Goal: Communication & Community: Participate in discussion

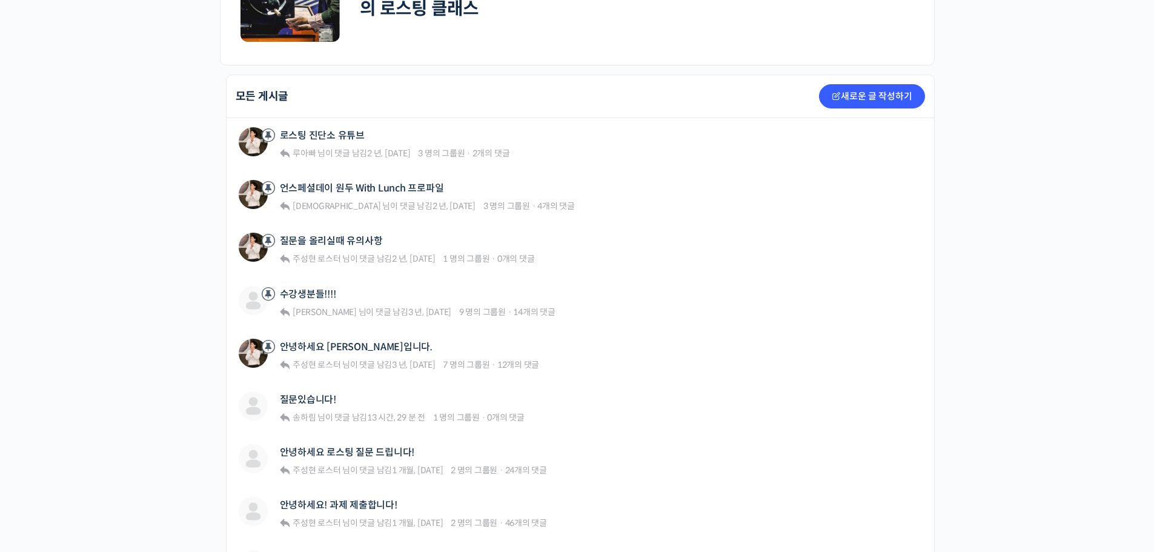
scroll to position [363, 0]
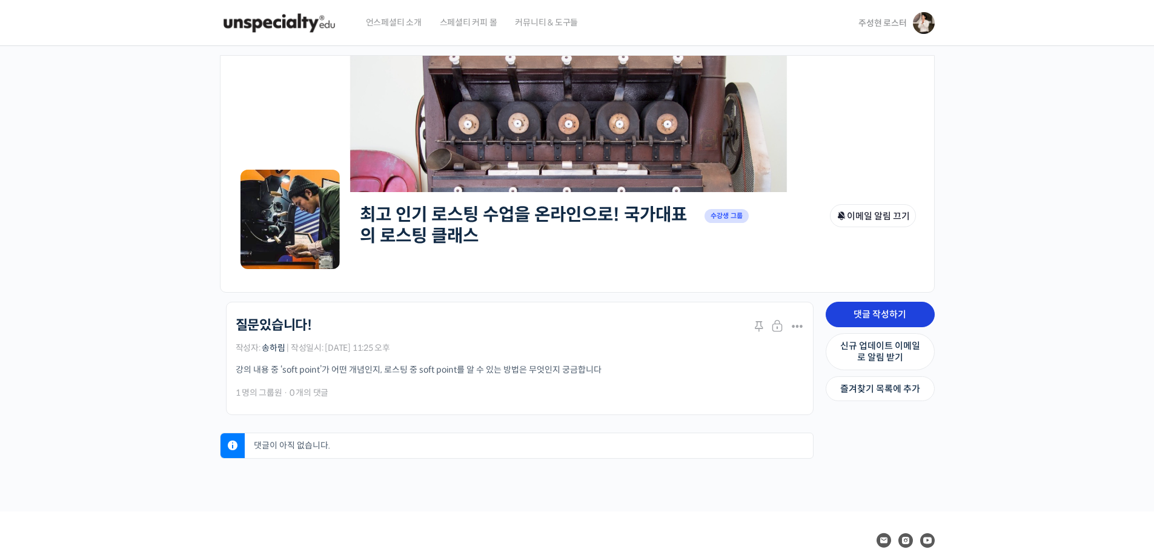
click at [900, 319] on link "댓글 작성하기" at bounding box center [880, 314] width 109 height 25
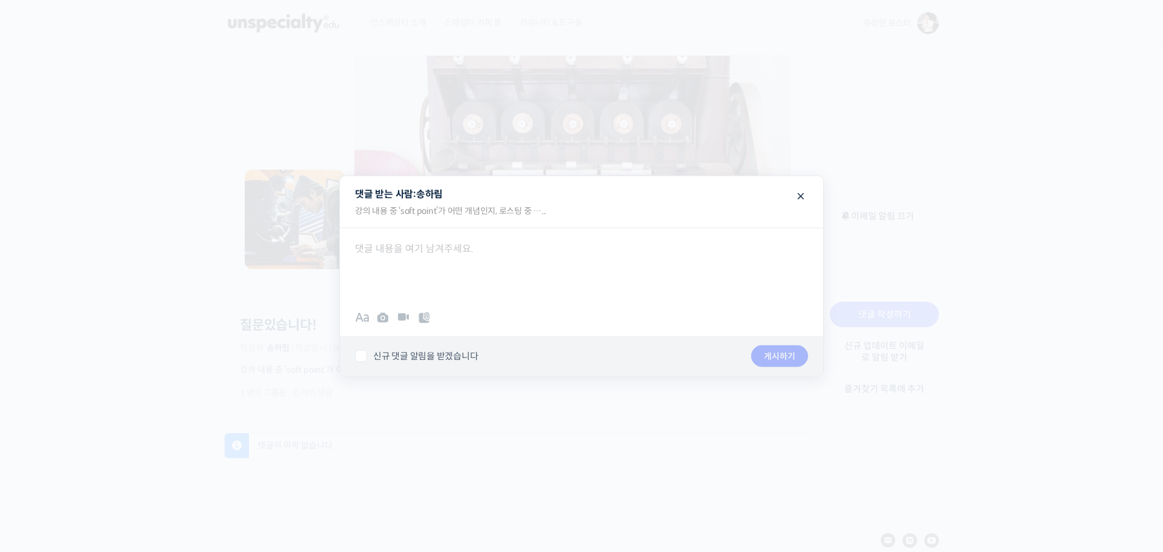
click at [438, 254] on div at bounding box center [581, 264] width 483 height 73
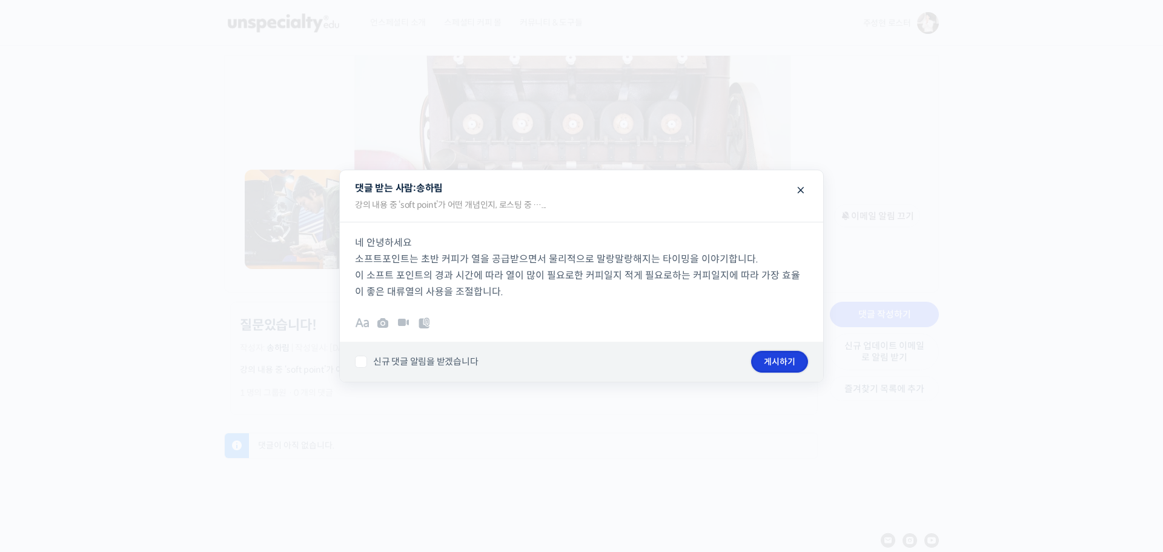
click at [786, 362] on button "게시하기" at bounding box center [779, 362] width 57 height 22
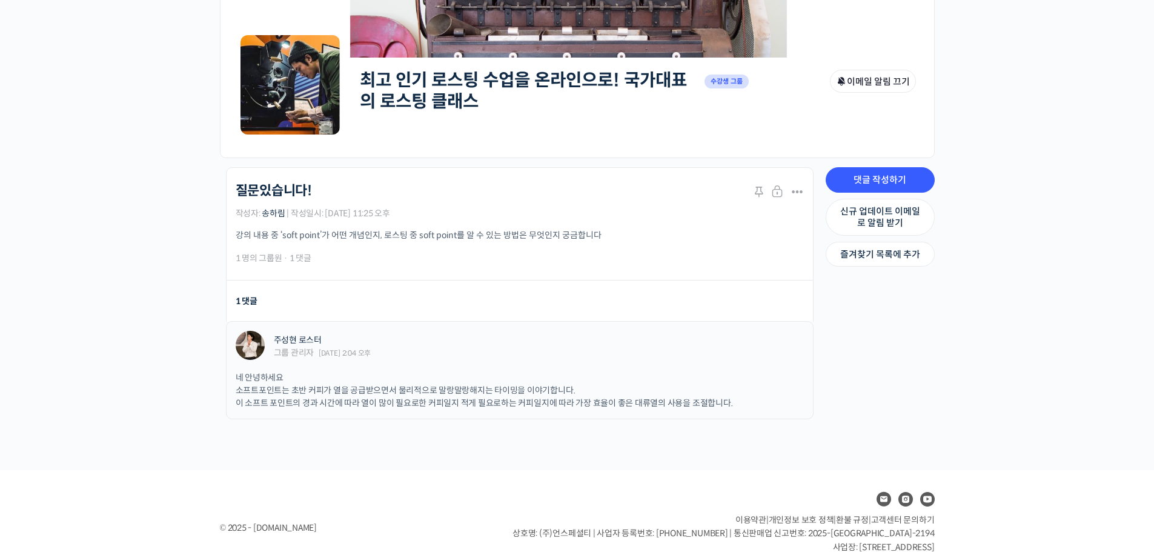
scroll to position [168, 0]
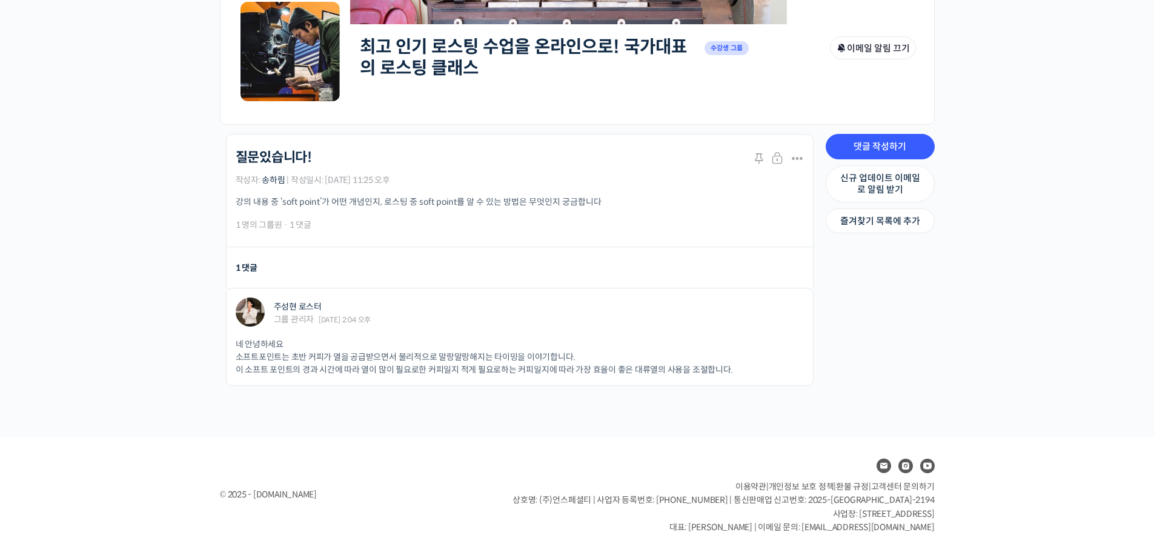
click at [93, 220] on div "최고 인기 로스팅 수업을 온라인으로! 국가대표의 로스팅 클래스 Private 수강생 그룹 그룹 관리자 이메일 알림 끄기 Private 수강생 …" at bounding box center [577, 157] width 1154 height 558
